Goal: Check status: Check status

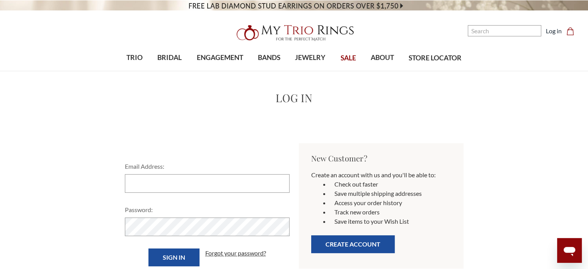
drag, startPoint x: 587, startPoint y: 75, endPoint x: 589, endPoint y: 82, distance: 6.5
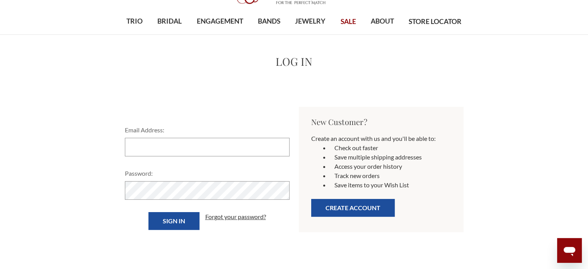
scroll to position [32, 0]
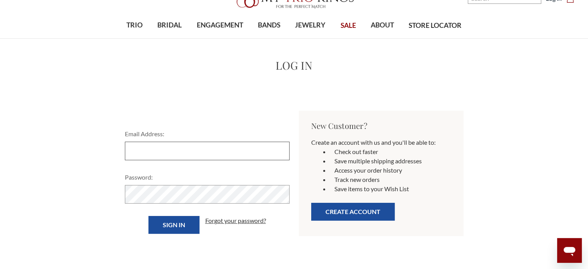
click at [165, 153] on input "Email Address:" at bounding box center [207, 151] width 165 height 19
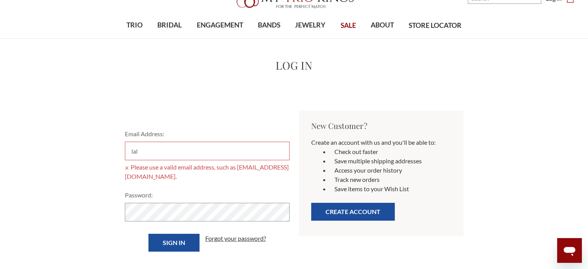
type input "lal31960@gmail.com"
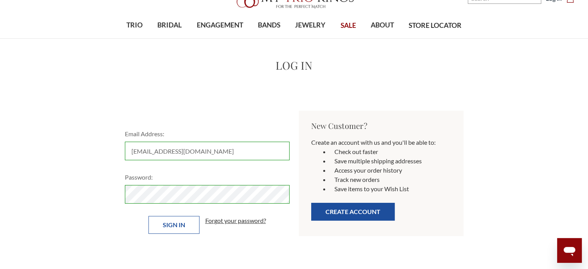
click at [181, 226] on input "Sign in" at bounding box center [173, 225] width 51 height 18
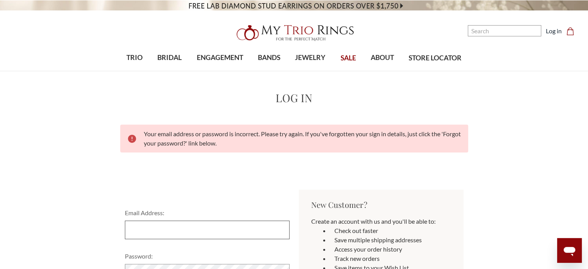
click at [169, 228] on input "Email Address:" at bounding box center [207, 229] width 165 height 19
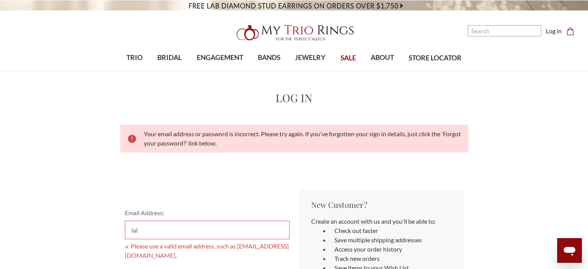
type input "lal31960@gmail.com"
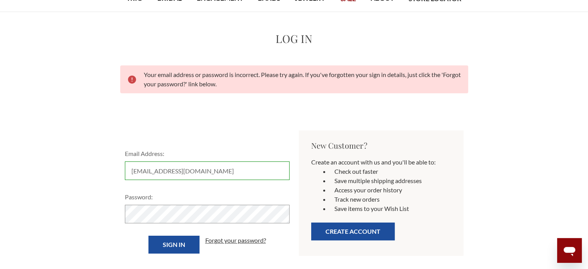
scroll to position [66, 0]
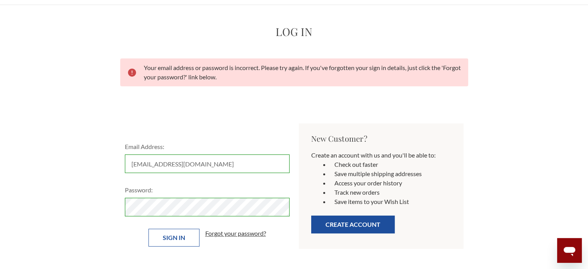
click at [184, 239] on input "Sign in" at bounding box center [173, 238] width 51 height 18
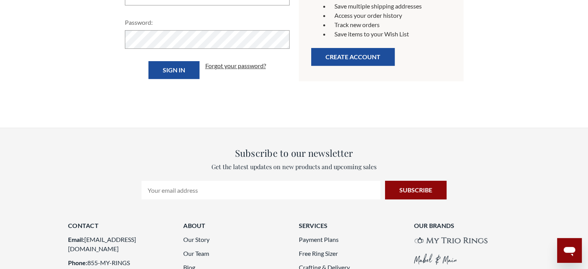
scroll to position [235, 0]
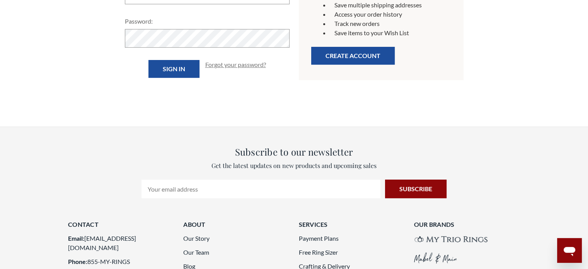
click at [228, 68] on link "Forgot your password?" at bounding box center [235, 64] width 61 height 9
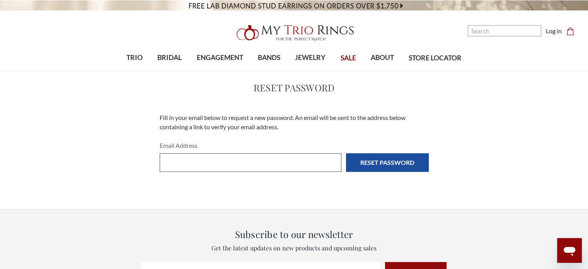
click at [201, 166] on input "Email Address" at bounding box center [251, 162] width 182 height 19
type input "lal31960@gmail.com"
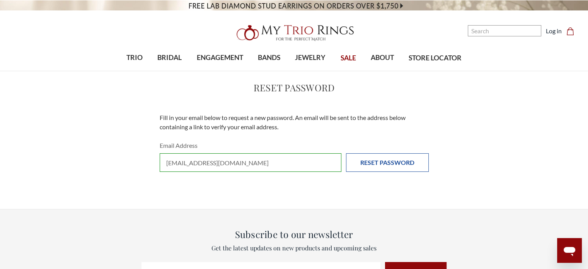
click at [383, 164] on input "Reset Password" at bounding box center [387, 162] width 83 height 19
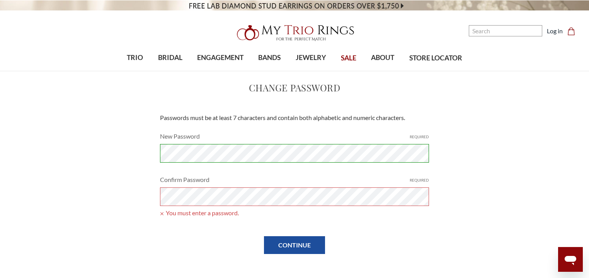
click at [167, 209] on span "You must enter a password." at bounding box center [294, 212] width 269 height 9
click at [175, 186] on div "Confirm Password Required You must enter a password." at bounding box center [294, 194] width 278 height 39
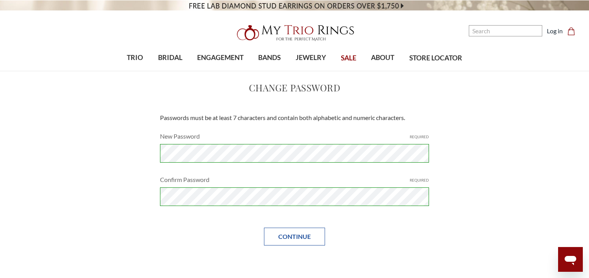
click at [297, 239] on input "Continue" at bounding box center [294, 236] width 61 height 18
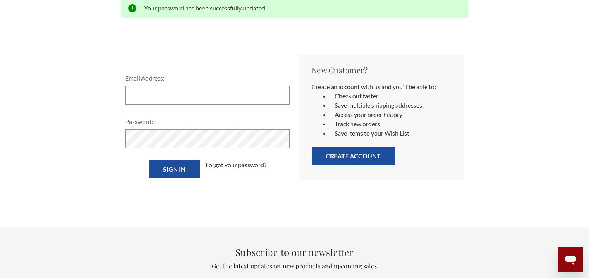
scroll to position [126, 0]
click at [158, 92] on input "Email Address:" at bounding box center [207, 94] width 165 height 19
click at [142, 93] on input "Email Address:" at bounding box center [207, 94] width 165 height 19
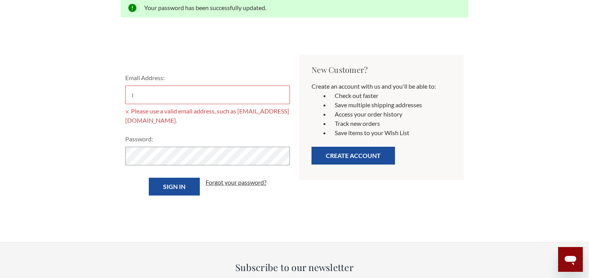
type input "[EMAIL_ADDRESS][DOMAIN_NAME]"
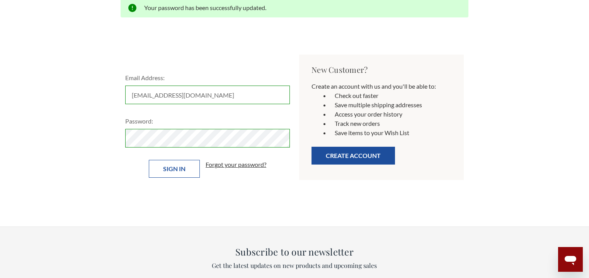
click at [172, 171] on input "Sign in" at bounding box center [174, 169] width 51 height 18
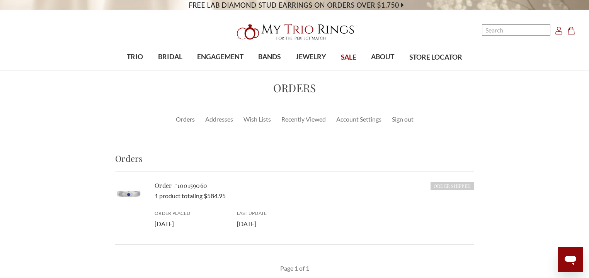
scroll to position [3, 0]
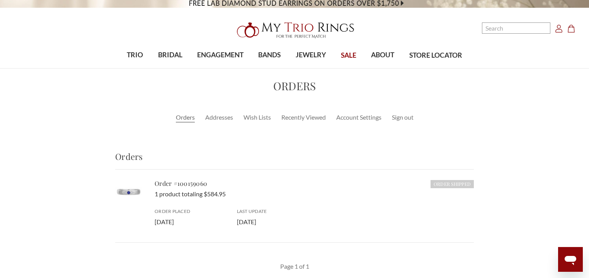
click at [187, 117] on link "Orders" at bounding box center [185, 117] width 19 height 9
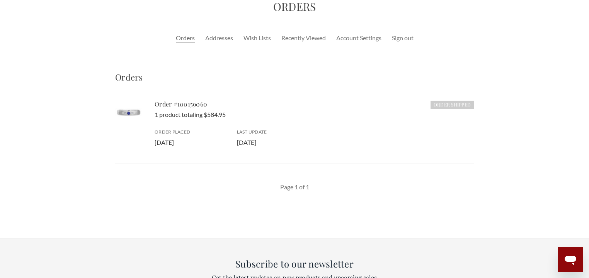
scroll to position [85, 0]
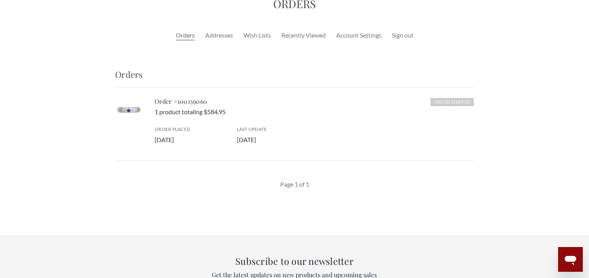
click at [451, 101] on h6 "Order Shipped" at bounding box center [452, 102] width 43 height 8
